Goal: Task Accomplishment & Management: Manage account settings

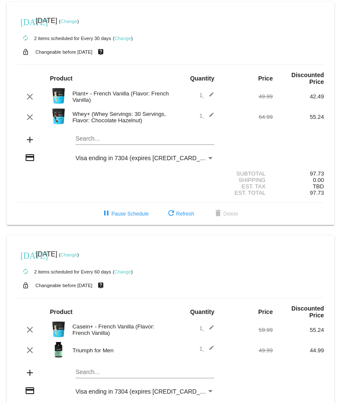
scroll to position [43, 0]
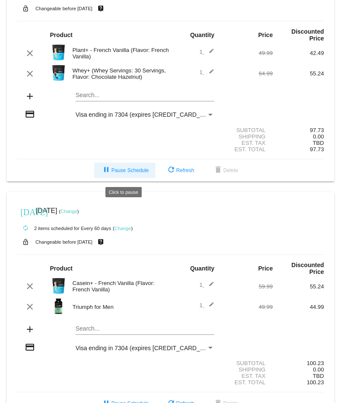
drag, startPoint x: 126, startPoint y: 173, endPoint x: 83, endPoint y: 165, distance: 44.3
click at [126, 174] on span "pause Pause Schedule" at bounding box center [124, 171] width 47 height 6
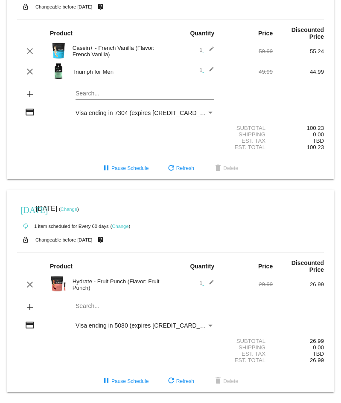
scroll to position [289, 0]
click at [142, 165] on span "pause Pause Schedule" at bounding box center [124, 168] width 47 height 6
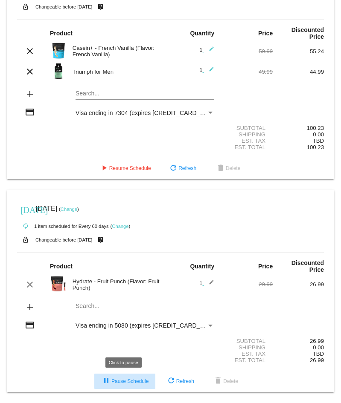
click at [127, 382] on span "pause Pause Schedule" at bounding box center [124, 382] width 47 height 6
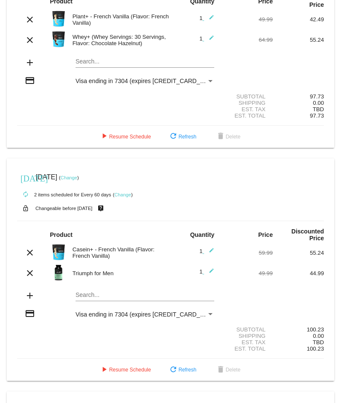
scroll to position [87, 0]
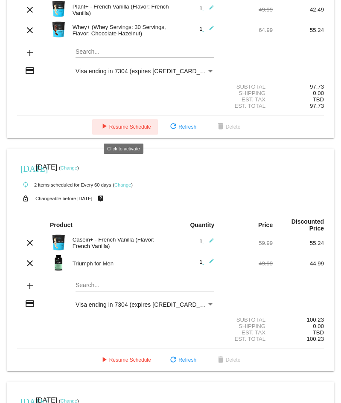
click at [123, 134] on button "play_arrow Resume Schedule" at bounding box center [125, 126] width 66 height 15
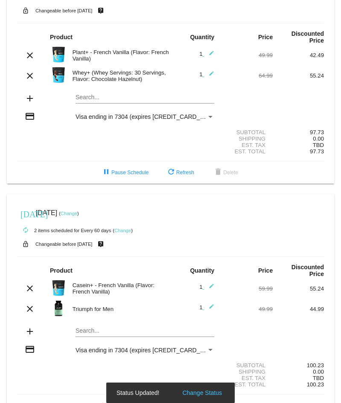
scroll to position [0, 0]
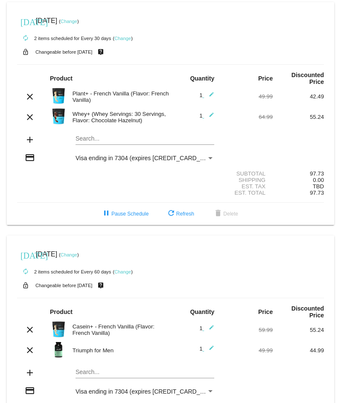
click at [77, 22] on link "Change" at bounding box center [69, 21] width 17 height 5
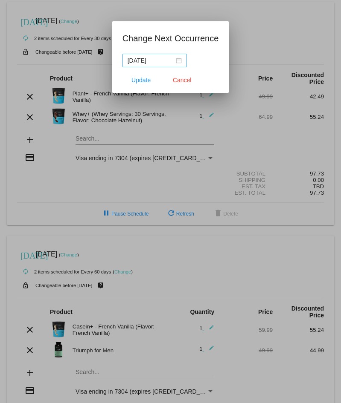
click at [175, 62] on div "[DATE]" at bounding box center [155, 60] width 54 height 9
click at [177, 59] on div "[DATE]" at bounding box center [155, 60] width 54 height 9
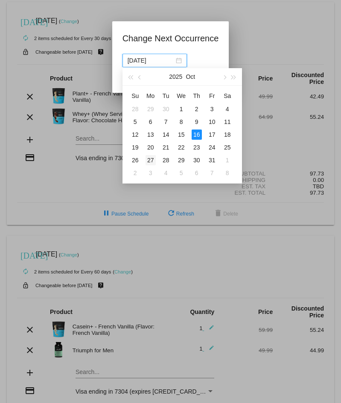
click at [150, 159] on div "27" at bounding box center [150, 160] width 10 height 10
type input "[DATE]"
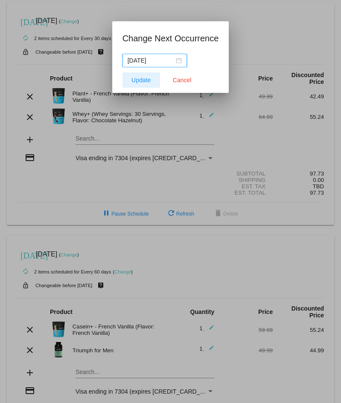
click at [142, 83] on span "Update" at bounding box center [140, 80] width 19 height 7
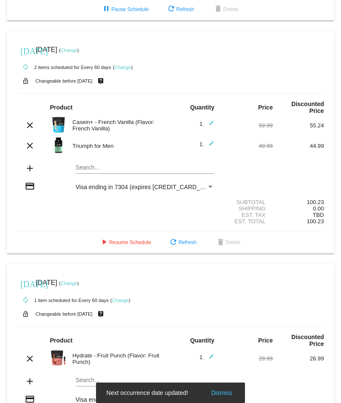
scroll to position [217, 0]
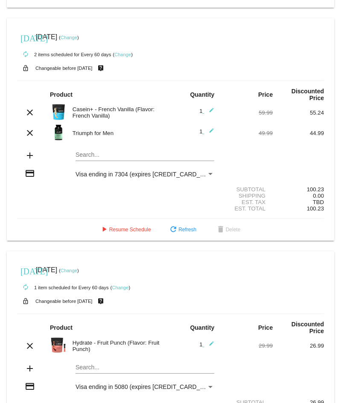
click at [77, 40] on link "Change" at bounding box center [69, 37] width 17 height 5
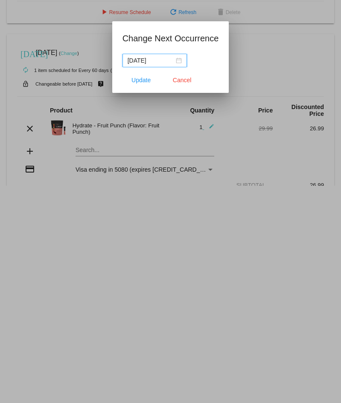
click at [177, 62] on div "[DATE]" at bounding box center [155, 60] width 54 height 9
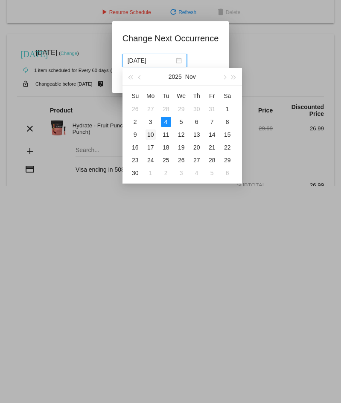
click at [150, 133] on div "10" at bounding box center [150, 135] width 10 height 10
type input "[DATE]"
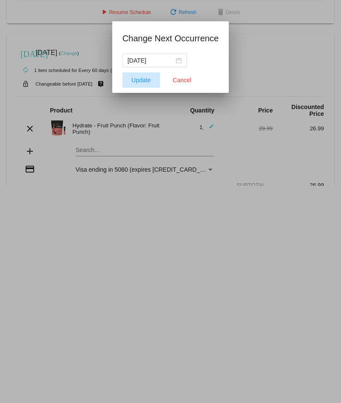
click at [141, 75] on button "Update" at bounding box center [141, 79] width 38 height 15
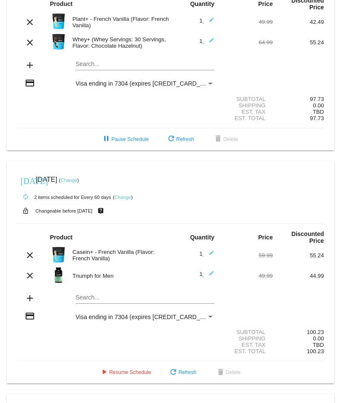
scroll to position [0, 0]
